Goal: Transaction & Acquisition: Download file/media

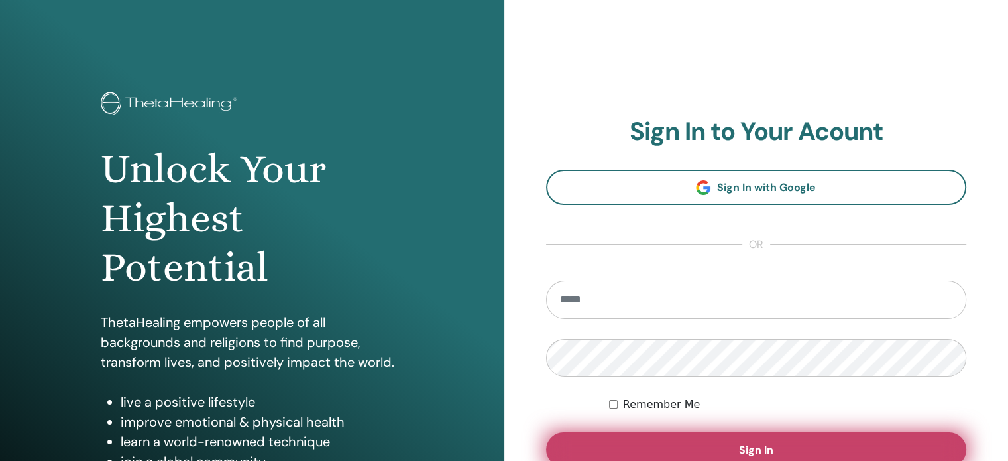
type input "**********"
click at [741, 440] on button "Sign In" at bounding box center [756, 449] width 421 height 34
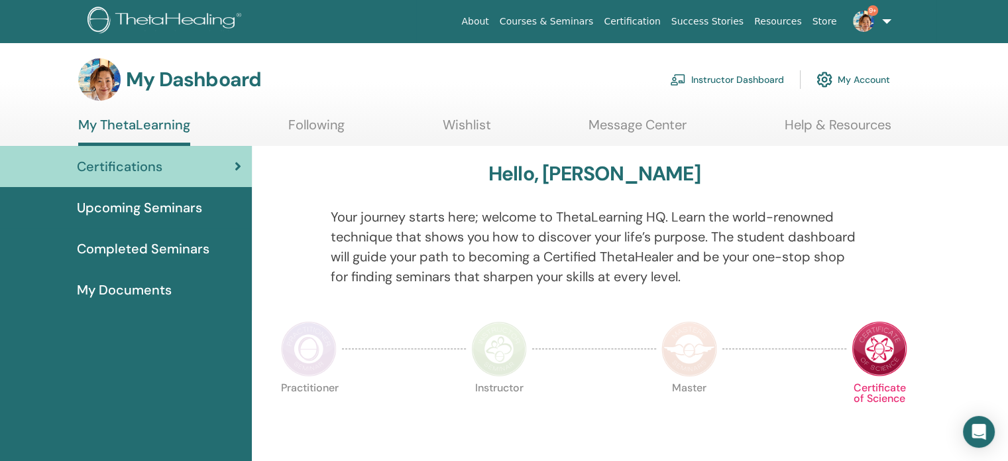
click at [735, 78] on link "Instructor Dashboard" at bounding box center [727, 79] width 114 height 29
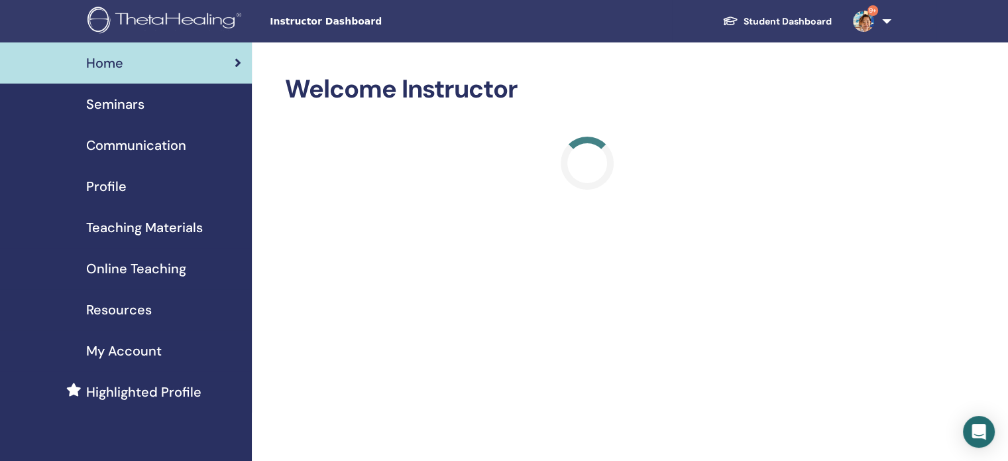
click at [120, 110] on span "Seminars" at bounding box center [115, 104] width 58 height 20
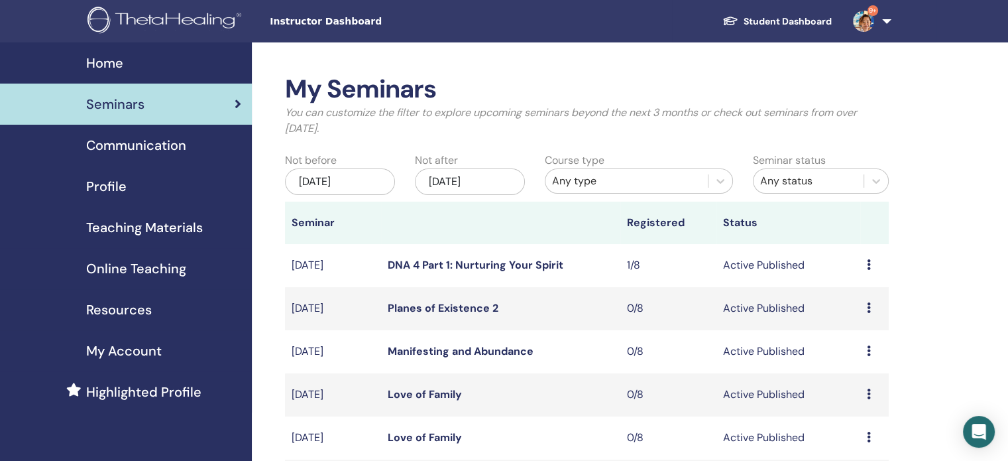
click at [627, 180] on div "Any type" at bounding box center [626, 181] width 149 height 16
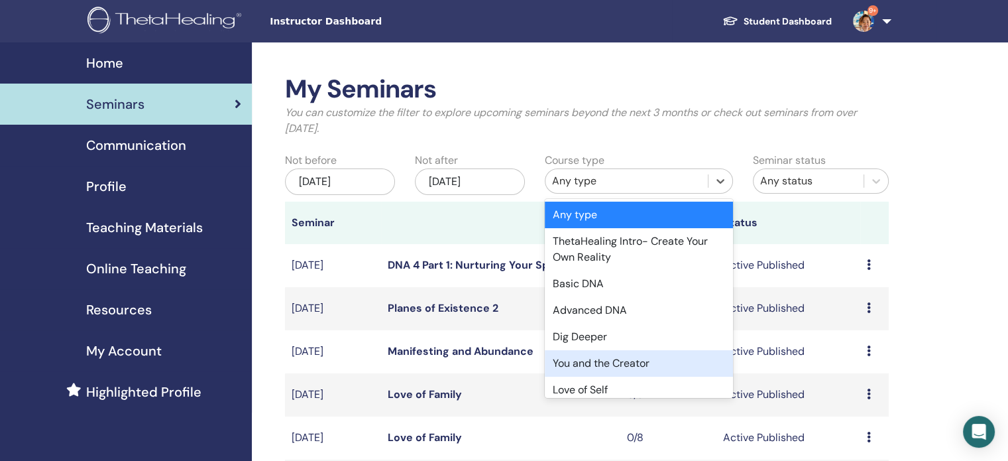
click at [644, 365] on div "You and the Creator" at bounding box center [639, 363] width 188 height 27
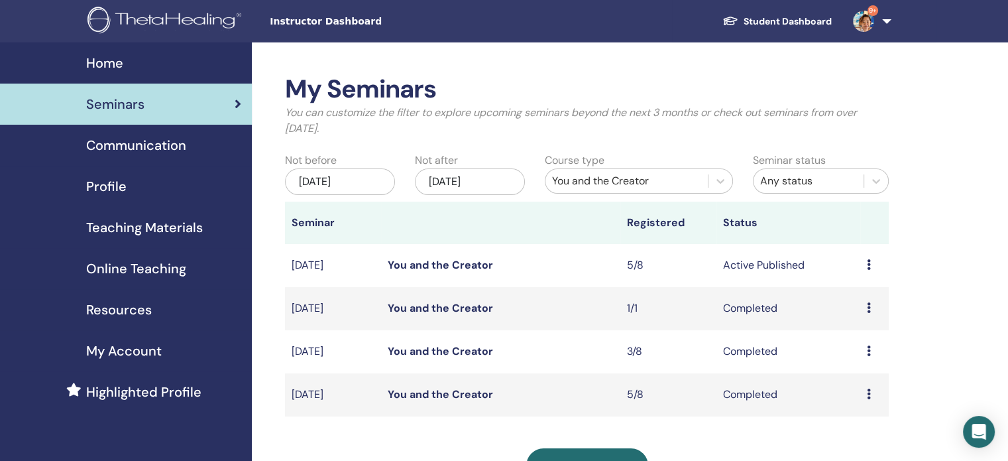
click at [430, 261] on link "You and the Creator" at bounding box center [440, 265] width 105 height 14
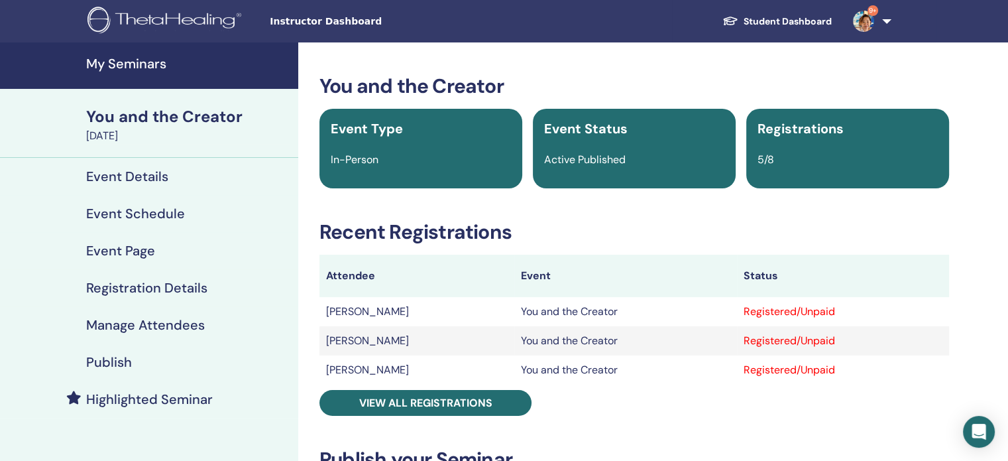
click at [188, 326] on h4 "Manage Attendees" at bounding box center [145, 325] width 119 height 16
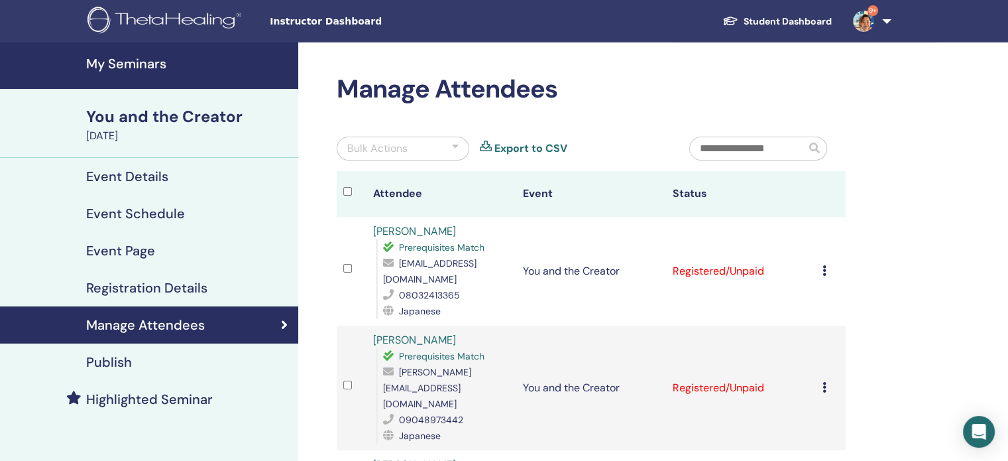
click at [823, 273] on icon at bounding box center [825, 270] width 4 height 11
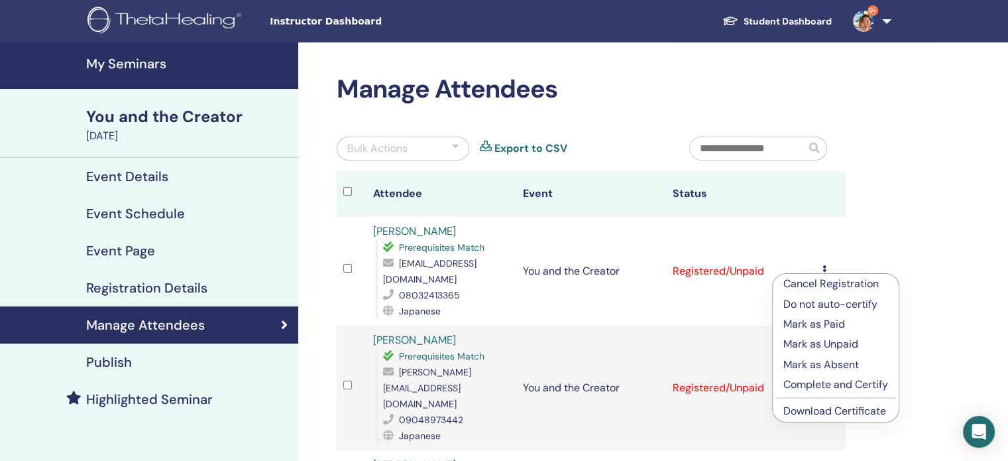
click at [857, 408] on link "Download Certificate" at bounding box center [835, 411] width 103 height 14
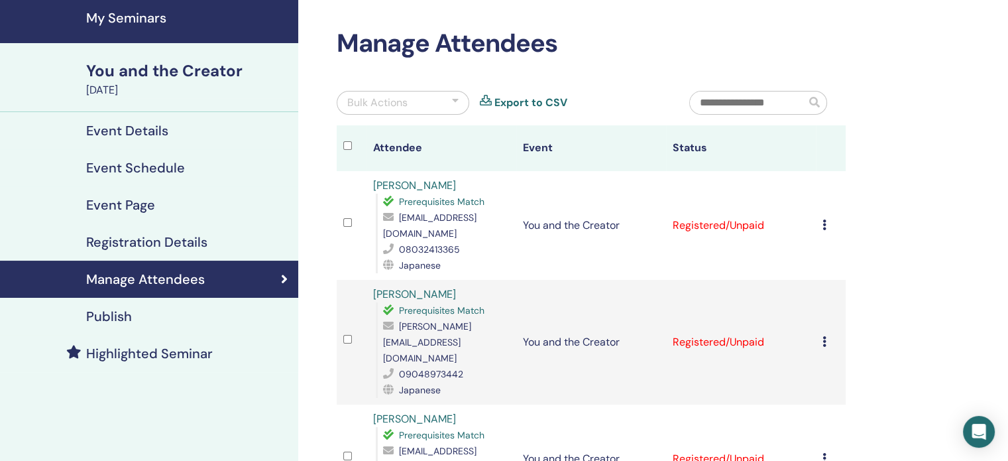
scroll to position [66, 0]
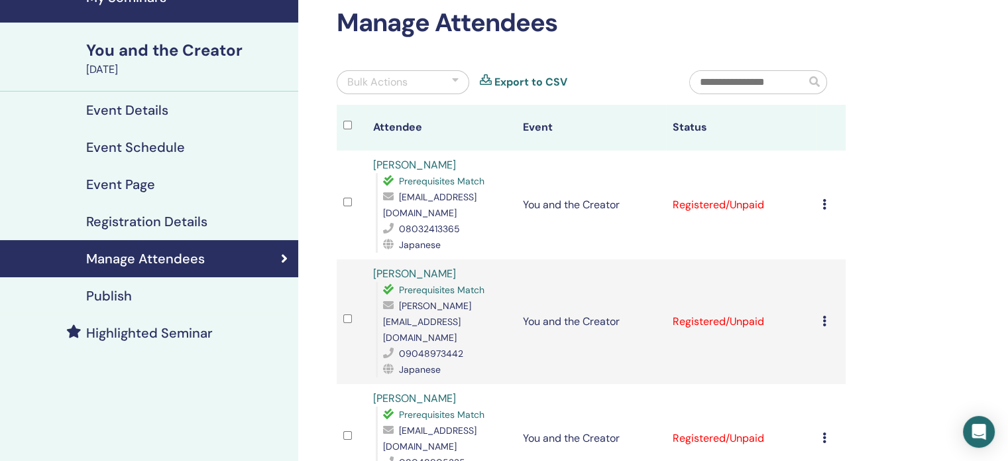
click at [823, 316] on icon at bounding box center [825, 321] width 4 height 11
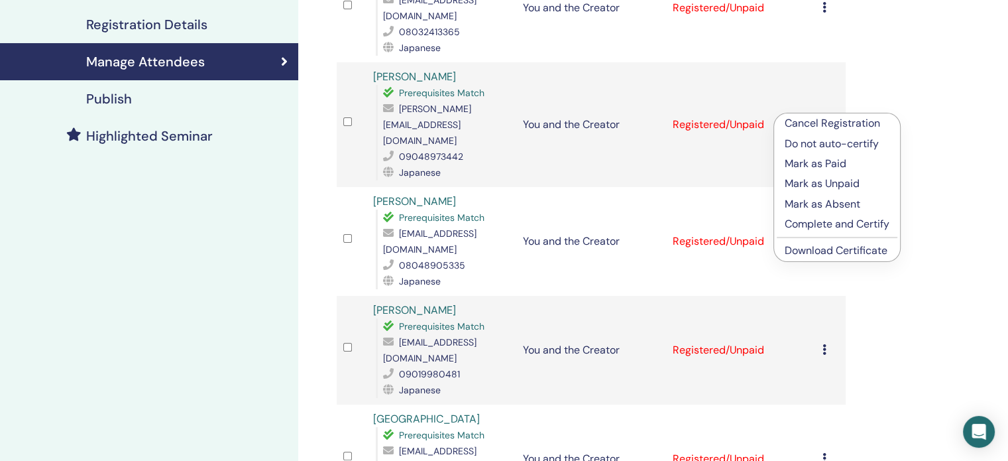
scroll to position [265, 0]
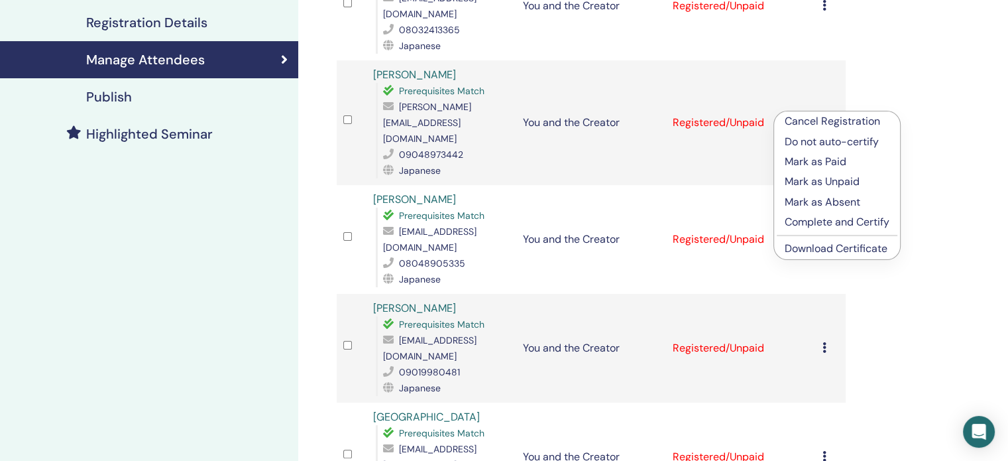
click at [873, 249] on link "Download Certificate" at bounding box center [836, 248] width 103 height 14
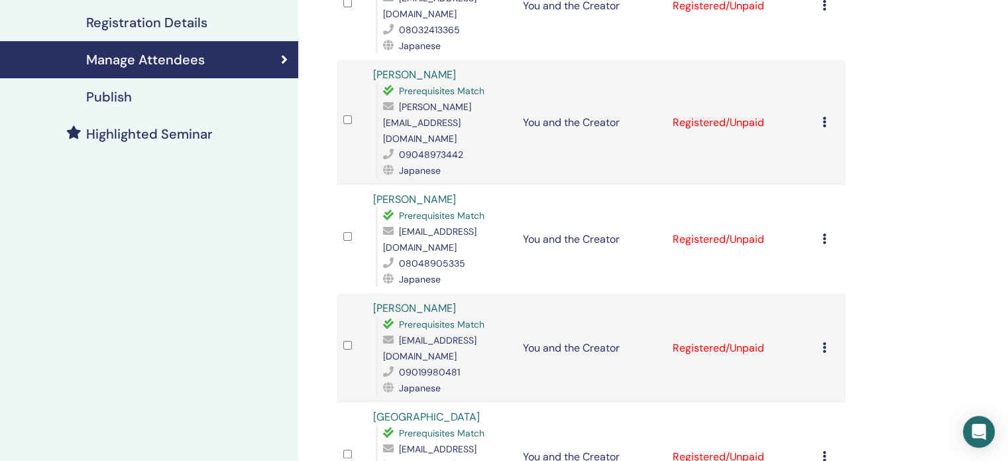
click at [825, 233] on icon at bounding box center [825, 238] width 4 height 11
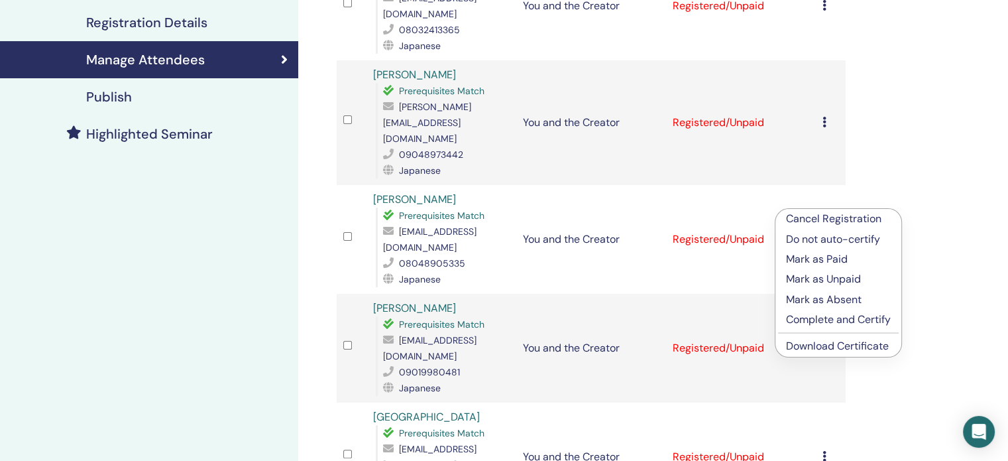
click at [843, 349] on link "Download Certificate" at bounding box center [837, 346] width 103 height 14
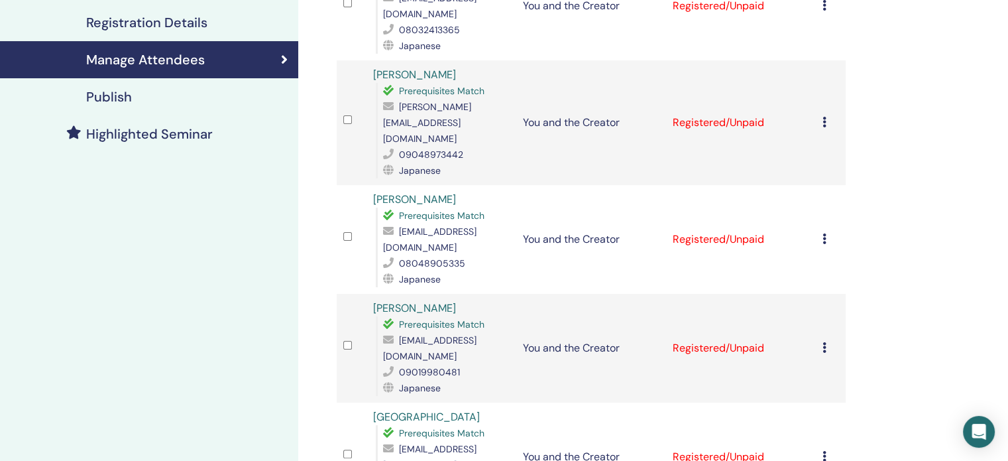
click at [824, 342] on icon at bounding box center [825, 347] width 4 height 11
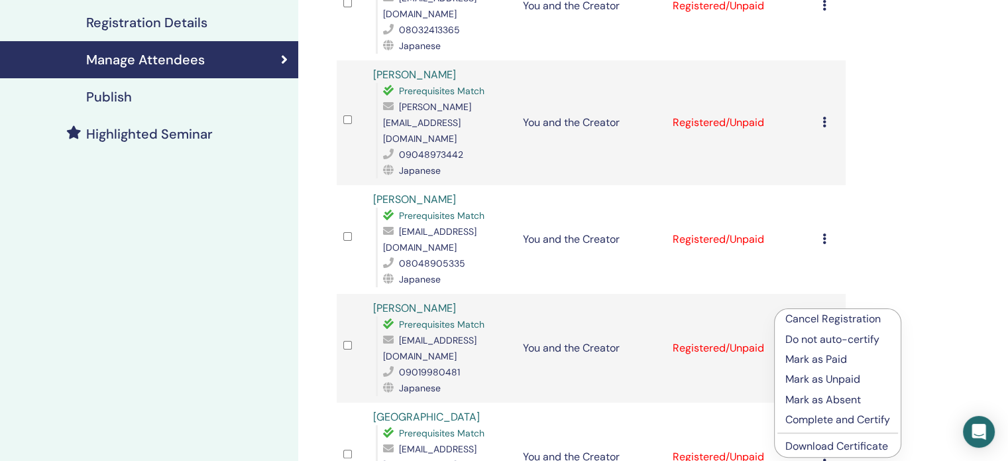
click at [862, 447] on link "Download Certificate" at bounding box center [837, 446] width 103 height 14
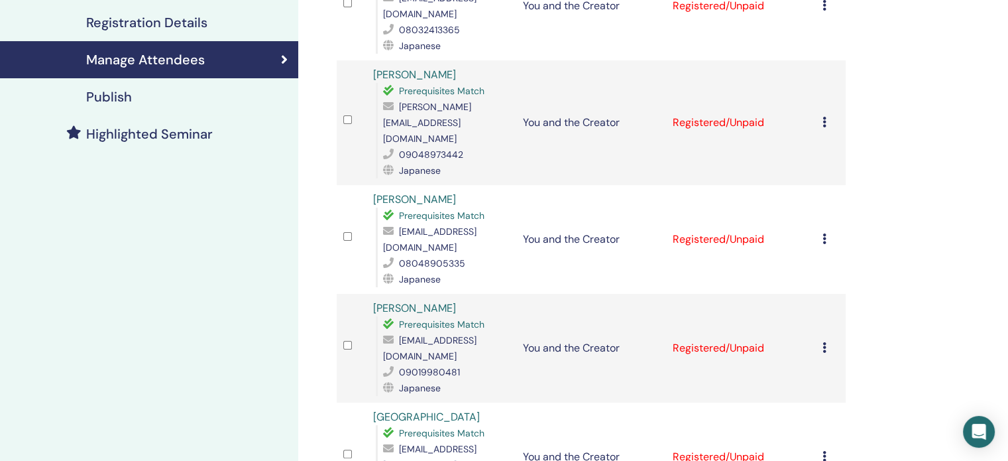
scroll to position [398, 0]
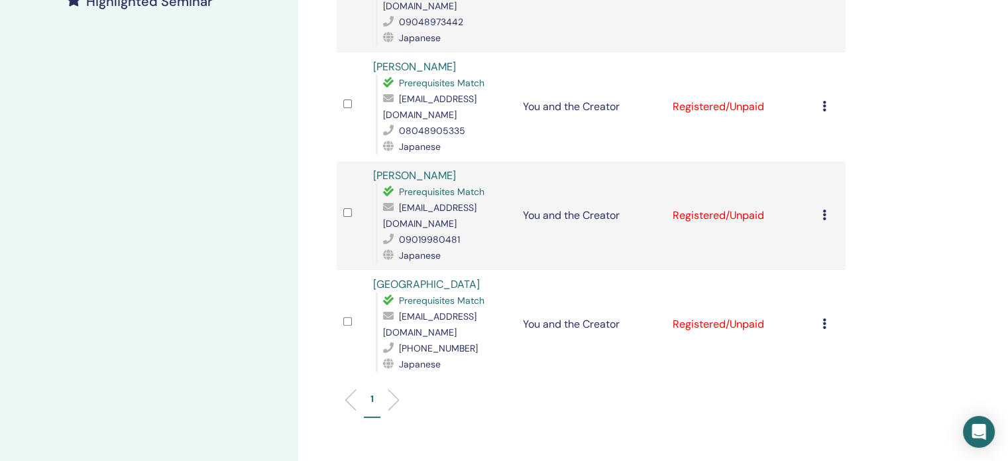
click at [823, 318] on icon at bounding box center [825, 323] width 4 height 11
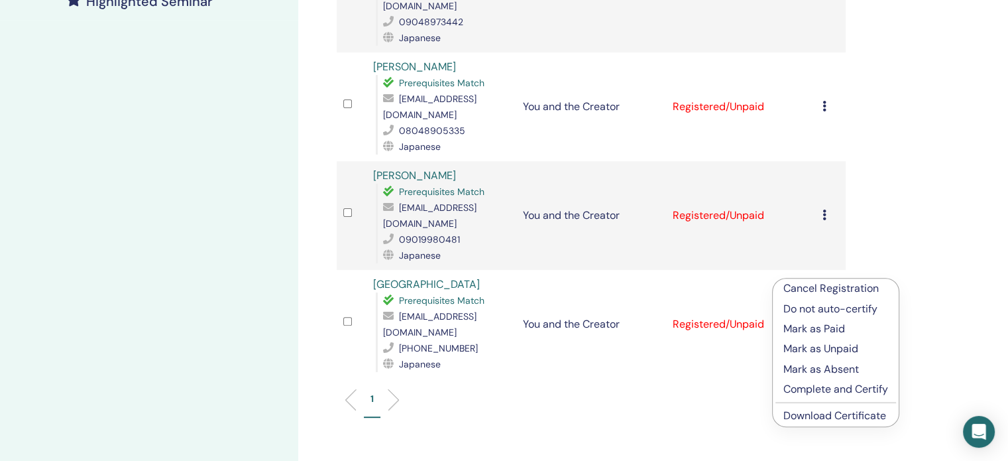
click at [840, 412] on link "Download Certificate" at bounding box center [835, 415] width 103 height 14
